Goal: Find specific page/section: Find specific page/section

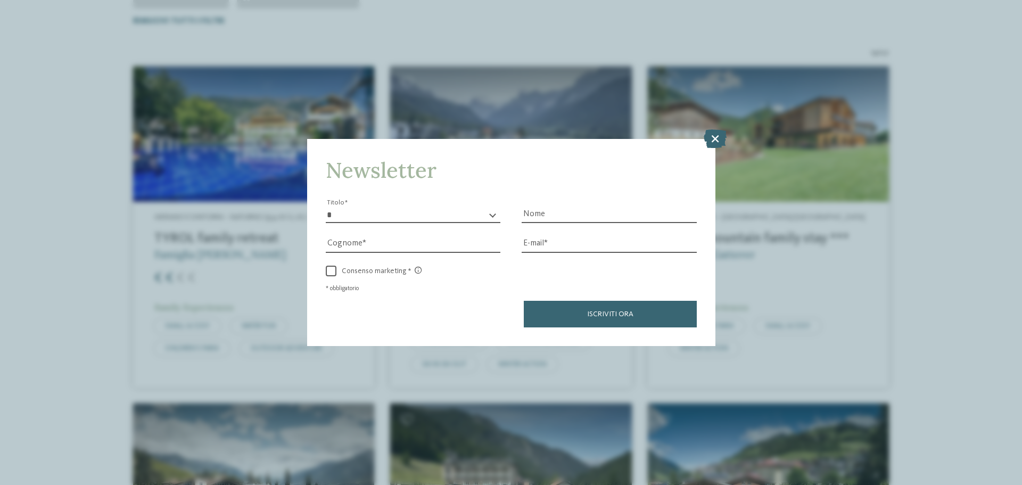
click at [720, 137] on icon at bounding box center [715, 138] width 23 height 19
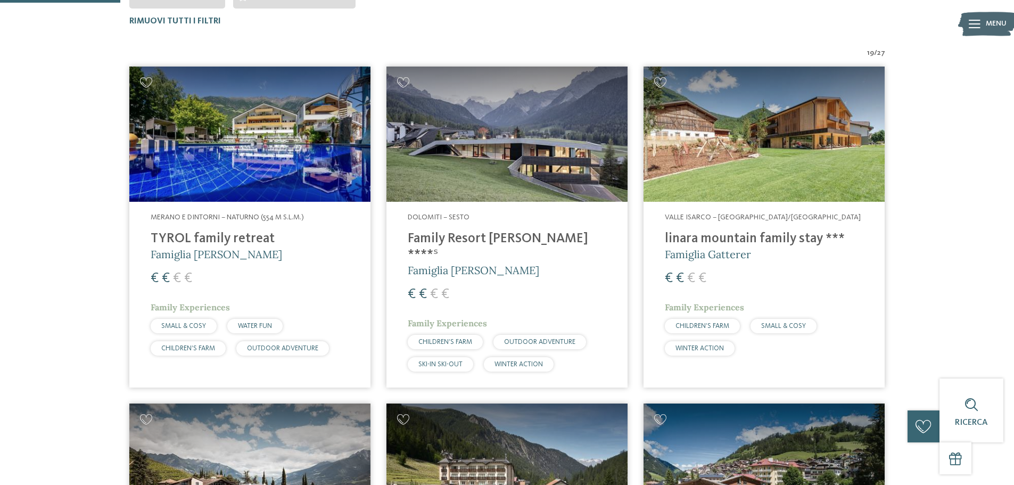
click at [224, 238] on h4 "TYROL family retreat" at bounding box center [250, 239] width 199 height 16
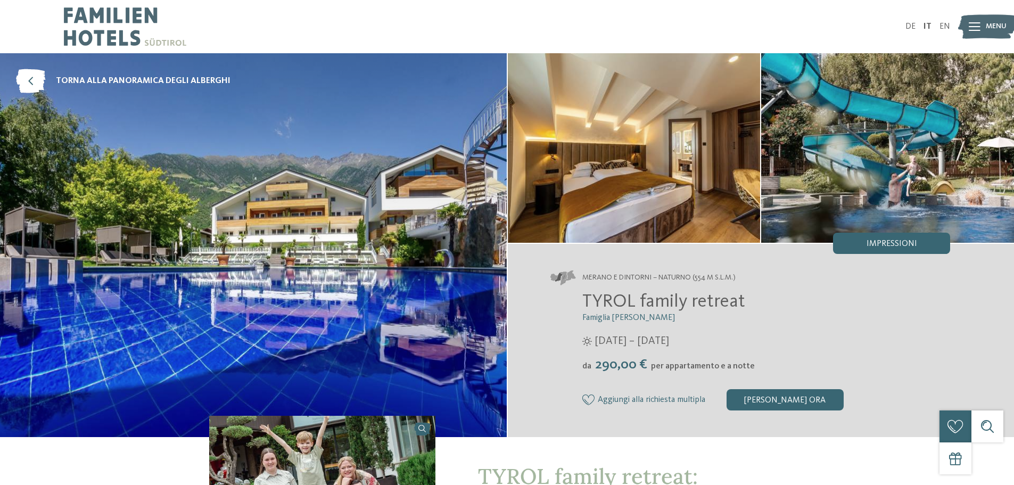
drag, startPoint x: 760, startPoint y: 308, endPoint x: 587, endPoint y: 298, distance: 173.8
click at [582, 298] on h2 "TYROL family retreat" at bounding box center [766, 302] width 368 height 22
